Goal: Navigation & Orientation: Understand site structure

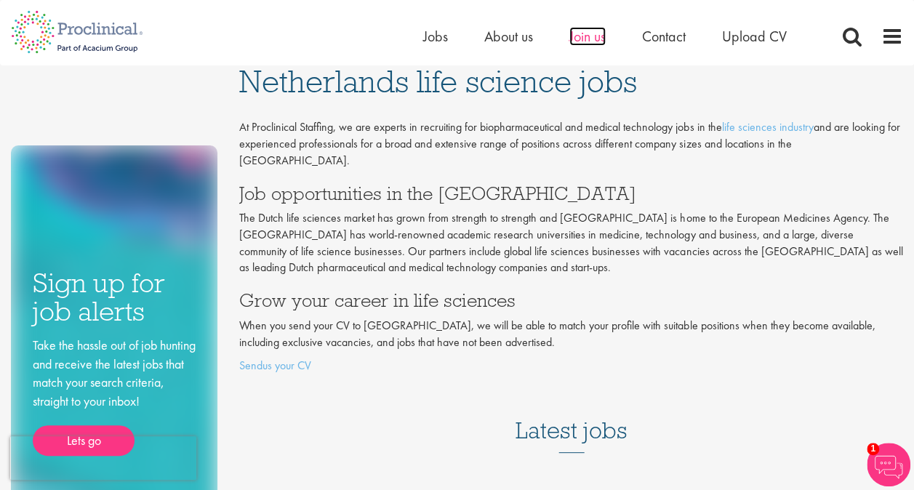
click at [589, 39] on span "Join us" at bounding box center [588, 36] width 36 height 19
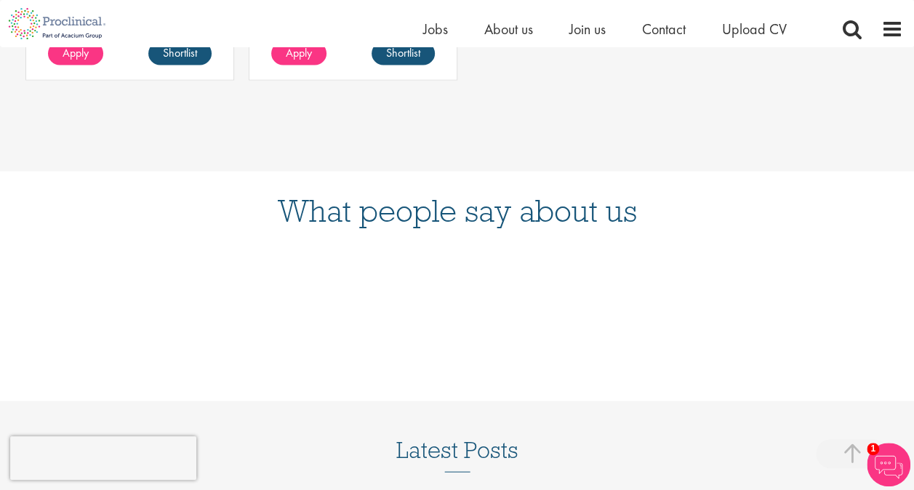
scroll to position [1382, 0]
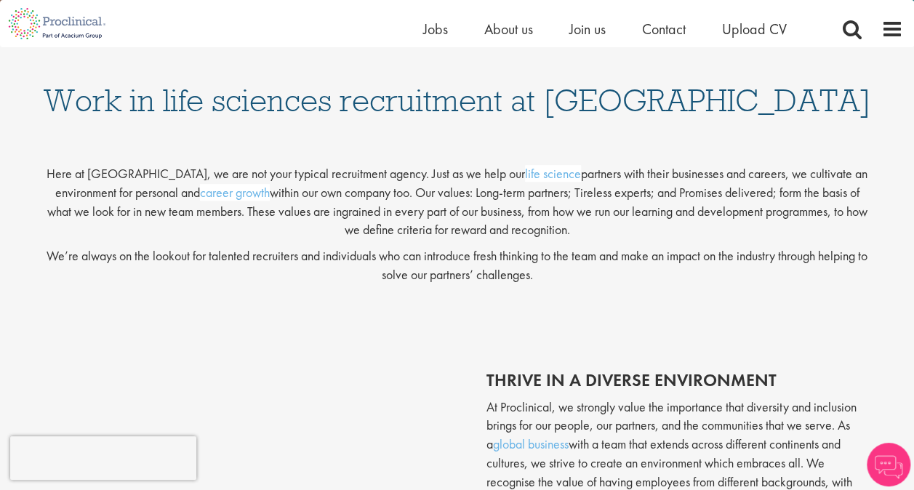
scroll to position [218, 0]
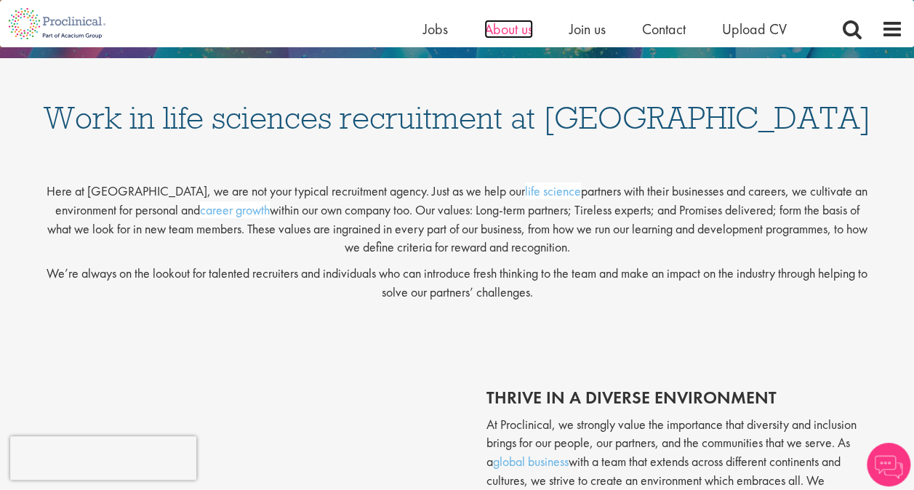
click at [505, 29] on span "About us" at bounding box center [508, 29] width 49 height 19
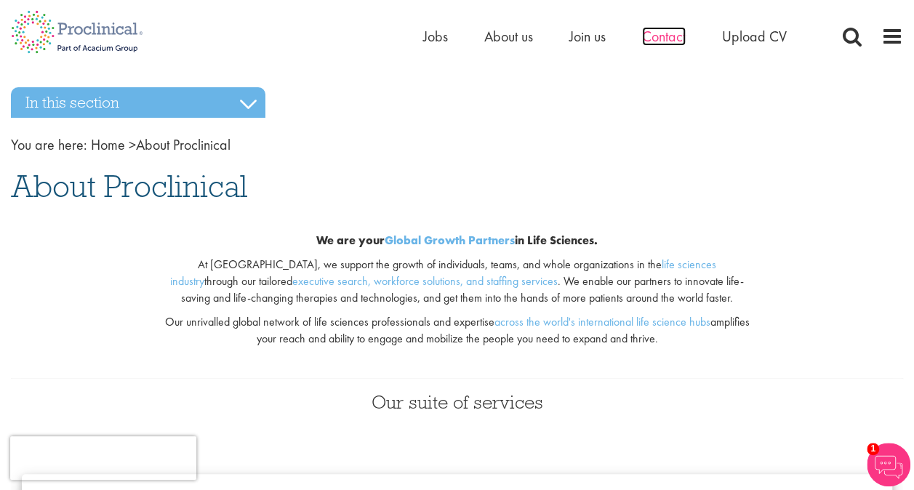
click at [652, 35] on span "Contact" at bounding box center [664, 36] width 44 height 19
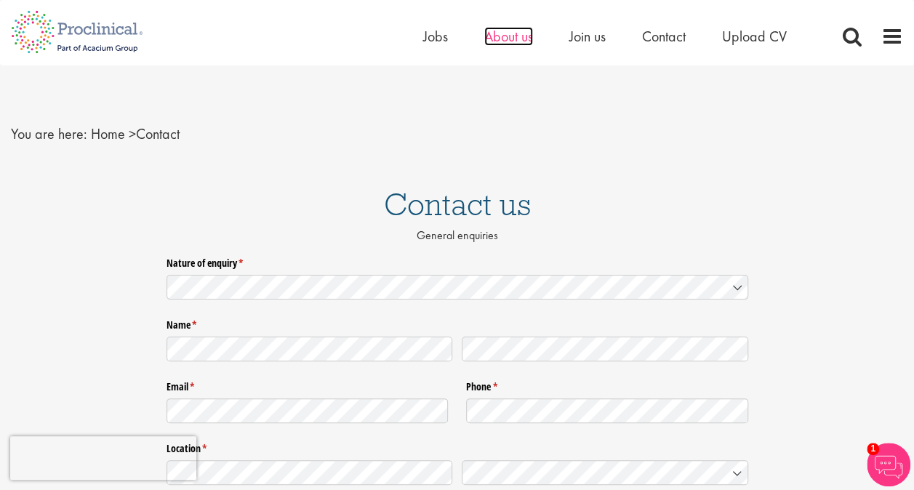
click at [508, 36] on span "About us" at bounding box center [508, 36] width 49 height 19
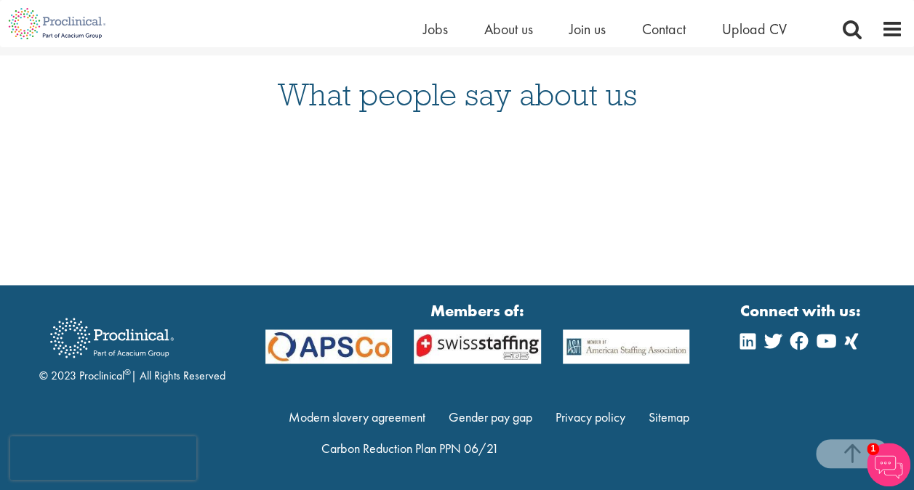
scroll to position [892, 0]
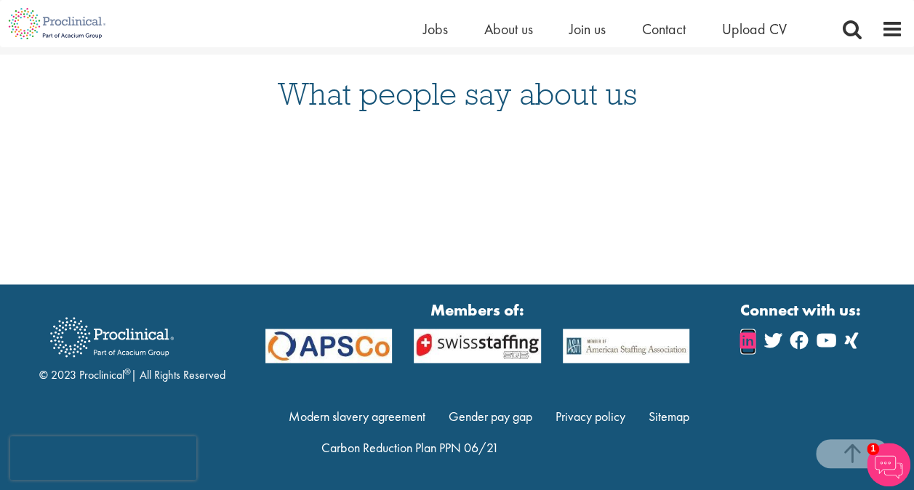
click at [748, 338] on icon at bounding box center [747, 340] width 15 height 17
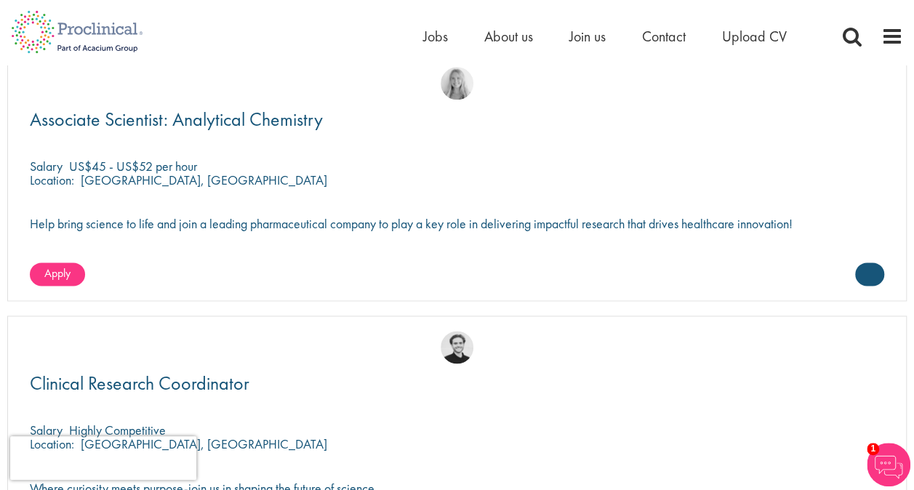
scroll to position [3637, 0]
